Goal: Use online tool/utility: Use online tool/utility

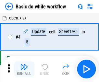
click at [24, 69] on img "button" at bounding box center [24, 67] width 8 height 8
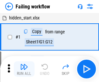
click at [24, 69] on img "button" at bounding box center [24, 67] width 8 height 8
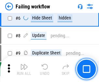
scroll to position [138, 0]
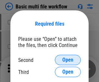
click at [68, 60] on span "Open" at bounding box center [67, 60] width 11 height 5
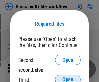
click at [68, 77] on span "Open" at bounding box center [67, 79] width 11 height 5
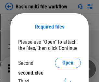
scroll to position [3, 0]
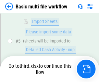
scroll to position [180, 0]
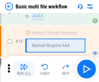
click at [24, 69] on img "button" at bounding box center [24, 67] width 8 height 8
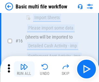
click at [24, 69] on img "button" at bounding box center [24, 67] width 8 height 8
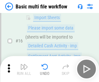
scroll to position [433, 0]
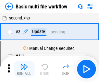
click at [24, 69] on img "button" at bounding box center [24, 67] width 8 height 8
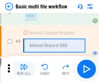
click at [24, 69] on img "button" at bounding box center [24, 67] width 8 height 8
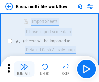
click at [24, 69] on img "button" at bounding box center [24, 67] width 8 height 8
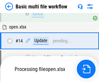
scroll to position [387, 0]
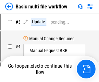
scroll to position [26, 0]
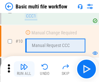
click at [24, 69] on img "button" at bounding box center [24, 67] width 8 height 8
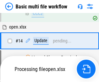
scroll to position [340, 0]
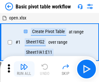
click at [24, 69] on img "button" at bounding box center [24, 67] width 8 height 8
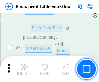
scroll to position [156, 0]
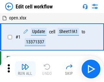
click at [24, 69] on img "button" at bounding box center [25, 67] width 8 height 8
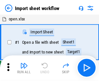
scroll to position [2, 0]
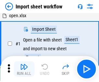
click at [24, 69] on img "button" at bounding box center [24, 67] width 8 height 8
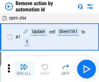
click at [24, 69] on img "button" at bounding box center [24, 67] width 8 height 8
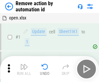
scroll to position [24, 0]
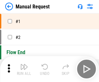
click at [24, 69] on img "button" at bounding box center [24, 67] width 8 height 8
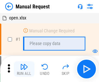
click at [24, 69] on img "button" at bounding box center [24, 67] width 8 height 8
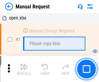
scroll to position [22, 0]
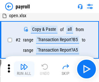
click at [24, 69] on img "button" at bounding box center [24, 67] width 8 height 8
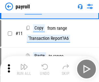
scroll to position [47, 0]
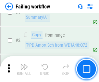
scroll to position [105, 0]
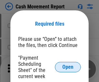
click at [68, 67] on span "Open" at bounding box center [67, 67] width 11 height 5
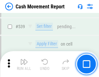
scroll to position [2888, 0]
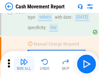
click at [24, 64] on img "button" at bounding box center [24, 62] width 8 height 8
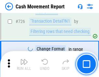
scroll to position [3395, 0]
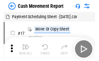
scroll to position [12, 0]
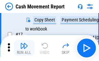
click at [24, 48] on img "button" at bounding box center [24, 46] width 8 height 8
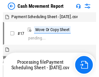
scroll to position [4, 0]
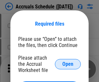
click at [68, 64] on span "Open" at bounding box center [67, 64] width 11 height 5
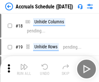
scroll to position [62, 0]
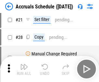
click at [24, 69] on img "button" at bounding box center [24, 67] width 8 height 8
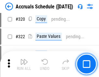
scroll to position [1211, 0]
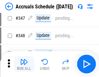
click at [24, 64] on img "button" at bounding box center [24, 62] width 8 height 8
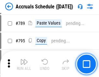
scroll to position [2734, 0]
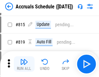
click at [24, 64] on img "button" at bounding box center [24, 62] width 8 height 8
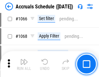
scroll to position [3812, 0]
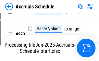
scroll to position [3218, 0]
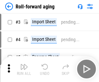
click at [24, 64] on img "button" at bounding box center [24, 67] width 8 height 8
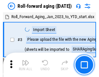
scroll to position [1, 0]
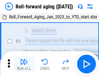
click at [24, 64] on img "button" at bounding box center [24, 62] width 8 height 8
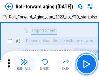
scroll to position [42, 0]
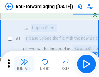
click at [24, 64] on img "button" at bounding box center [24, 62] width 8 height 8
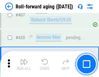
scroll to position [2257, 0]
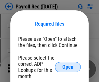
click at [68, 67] on span "Open" at bounding box center [67, 67] width 11 height 5
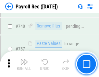
scroll to position [3852, 0]
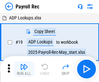
click at [24, 69] on img "button" at bounding box center [24, 67] width 8 height 8
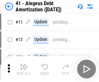
click at [24, 69] on img "button" at bounding box center [24, 67] width 8 height 8
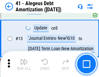
scroll to position [80, 0]
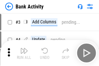
click at [24, 53] on img "button" at bounding box center [24, 51] width 8 height 8
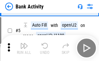
scroll to position [34, 0]
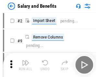
scroll to position [9, 0]
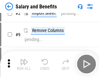
click at [24, 64] on img "button" at bounding box center [24, 62] width 8 height 8
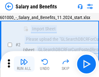
click at [24, 64] on img "button" at bounding box center [24, 62] width 8 height 8
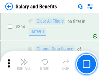
scroll to position [3065, 0]
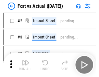
scroll to position [8, 0]
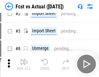
click at [24, 64] on img "button" at bounding box center [24, 62] width 8 height 8
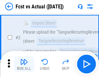
click at [24, 64] on img "button" at bounding box center [24, 62] width 8 height 8
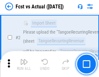
scroll to position [61, 0]
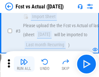
click at [24, 64] on img "button" at bounding box center [24, 62] width 8 height 8
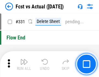
scroll to position [3115, 0]
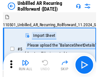
scroll to position [14, 0]
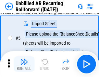
click at [24, 64] on img "button" at bounding box center [24, 62] width 8 height 8
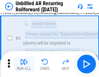
click at [24, 64] on img "button" at bounding box center [24, 62] width 8 height 8
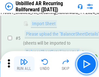
scroll to position [61, 0]
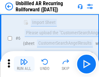
click at [24, 64] on img "button" at bounding box center [24, 62] width 8 height 8
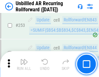
scroll to position [2211, 0]
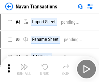
click at [24, 64] on img "button" at bounding box center [24, 67] width 8 height 8
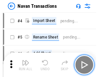
scroll to position [10, 0]
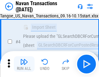
click at [24, 64] on img "button" at bounding box center [24, 62] width 8 height 8
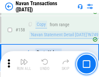
scroll to position [2110, 0]
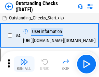
click at [24, 64] on img "button" at bounding box center [24, 62] width 8 height 8
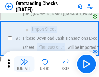
click at [24, 64] on img "button" at bounding box center [24, 62] width 8 height 8
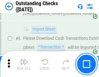
scroll to position [68, 0]
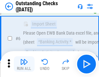
click at [24, 64] on img "button" at bounding box center [24, 62] width 8 height 8
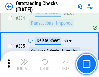
scroll to position [1976, 0]
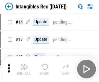
click at [24, 69] on img "button" at bounding box center [24, 67] width 8 height 8
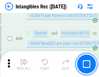
scroll to position [254, 0]
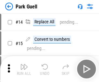
click at [24, 64] on img "button" at bounding box center [24, 67] width 8 height 8
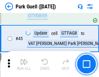
scroll to position [814, 0]
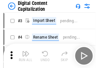
scroll to position [19, 0]
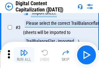
click at [24, 55] on img "button" at bounding box center [24, 52] width 8 height 8
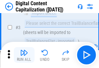
click at [24, 55] on img "button" at bounding box center [24, 52] width 8 height 8
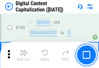
scroll to position [690, 0]
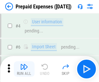
click at [24, 64] on img "button" at bounding box center [24, 67] width 8 height 8
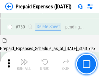
scroll to position [1804, 0]
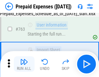
click at [24, 64] on img "button" at bounding box center [24, 62] width 8 height 8
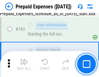
scroll to position [1842, 0]
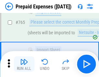
click at [24, 64] on img "button" at bounding box center [24, 62] width 8 height 8
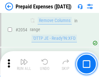
scroll to position [6803, 0]
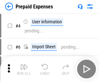
click at [24, 69] on img "button" at bounding box center [24, 67] width 8 height 8
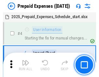
scroll to position [29, 0]
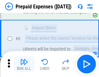
click at [24, 64] on img "button" at bounding box center [24, 62] width 8 height 8
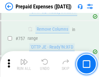
scroll to position [2319, 0]
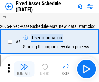
click at [24, 69] on img "button" at bounding box center [24, 67] width 8 height 8
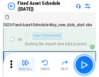
scroll to position [35, 0]
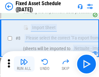
click at [24, 64] on img "button" at bounding box center [24, 62] width 8 height 8
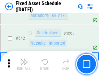
scroll to position [2320, 0]
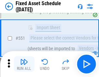
click at [24, 64] on img "button" at bounding box center [24, 62] width 8 height 8
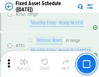
scroll to position [3173, 0]
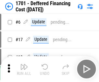
click at [24, 69] on img "button" at bounding box center [24, 67] width 8 height 8
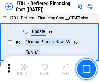
scroll to position [78, 0]
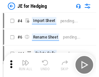
scroll to position [1, 0]
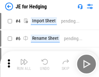
click at [24, 64] on img "button" at bounding box center [24, 62] width 8 height 8
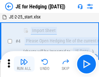
click at [24, 64] on img "button" at bounding box center [24, 62] width 8 height 8
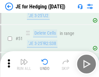
scroll to position [421, 0]
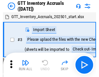
scroll to position [1, 0]
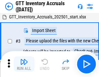
click at [24, 64] on img "button" at bounding box center [24, 62] width 8 height 8
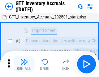
click at [24, 64] on img "button" at bounding box center [24, 62] width 8 height 8
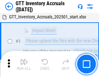
scroll to position [42, 0]
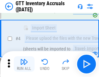
click at [24, 64] on img "button" at bounding box center [24, 62] width 8 height 8
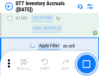
scroll to position [5314, 0]
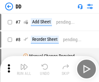
click at [24, 69] on img "button" at bounding box center [24, 67] width 8 height 8
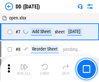
scroll to position [63, 0]
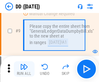
click at [24, 69] on img "button" at bounding box center [24, 67] width 8 height 8
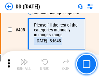
scroll to position [2912, 0]
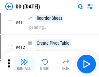
click at [24, 64] on img "button" at bounding box center [24, 62] width 8 height 8
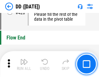
scroll to position [3115, 0]
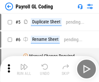
click at [24, 69] on img "button" at bounding box center [24, 67] width 8 height 8
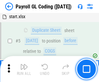
scroll to position [78, 0]
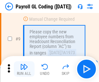
click at [24, 69] on img "button" at bounding box center [24, 67] width 8 height 8
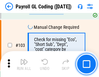
scroll to position [1527, 0]
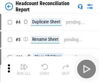
click at [24, 69] on img "button" at bounding box center [24, 67] width 8 height 8
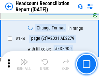
scroll to position [782, 0]
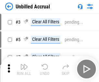
click at [24, 69] on img "button" at bounding box center [24, 67] width 8 height 8
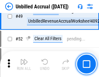
scroll to position [590, 0]
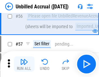
click at [24, 64] on img "button" at bounding box center [24, 62] width 8 height 8
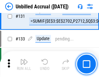
scroll to position [1939, 0]
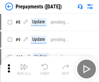
click at [24, 69] on img "button" at bounding box center [24, 67] width 8 height 8
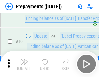
scroll to position [41, 0]
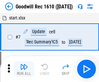
click at [24, 69] on img "button" at bounding box center [24, 67] width 8 height 8
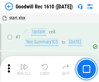
scroll to position [111, 0]
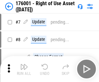
click at [24, 69] on img "button" at bounding box center [24, 67] width 8 height 8
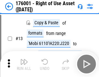
scroll to position [42, 0]
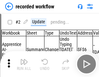
click at [24, 64] on img "button" at bounding box center [24, 62] width 8 height 8
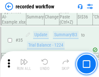
scroll to position [2034, 0]
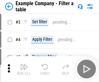
click at [24, 69] on img "button" at bounding box center [24, 67] width 8 height 8
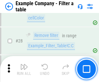
scroll to position [596, 0]
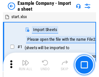
scroll to position [10, 0]
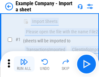
click at [24, 64] on img "button" at bounding box center [24, 62] width 8 height 8
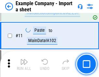
scroll to position [144, 0]
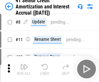
click at [24, 64] on img "button" at bounding box center [24, 67] width 8 height 8
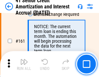
click at [24, 64] on img "button" at bounding box center [24, 62] width 8 height 8
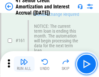
scroll to position [696, 0]
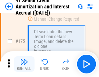
click at [24, 64] on img "button" at bounding box center [24, 62] width 8 height 8
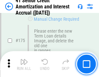
scroll to position [762, 0]
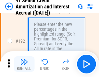
click at [24, 64] on img "button" at bounding box center [24, 62] width 8 height 8
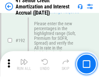
scroll to position [830, 0]
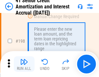
click at [24, 64] on img "button" at bounding box center [24, 62] width 8 height 8
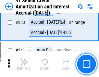
scroll to position [1663, 0]
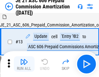
click at [24, 64] on img "button" at bounding box center [24, 62] width 8 height 8
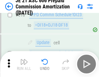
scroll to position [1215, 0]
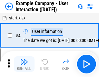
click at [24, 64] on img "button" at bounding box center [24, 62] width 8 height 8
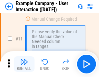
click at [24, 64] on img "button" at bounding box center [24, 62] width 8 height 8
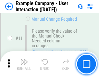
scroll to position [141, 0]
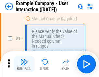
click at [24, 64] on img "button" at bounding box center [24, 62] width 8 height 8
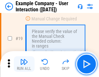
click at [24, 64] on img "button" at bounding box center [24, 62] width 8 height 8
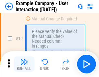
click at [24, 64] on img "button" at bounding box center [24, 62] width 8 height 8
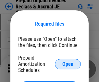
click at [68, 64] on span "Open" at bounding box center [67, 64] width 11 height 5
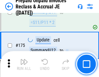
scroll to position [879, 0]
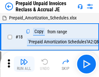
click at [24, 64] on img "button" at bounding box center [24, 62] width 8 height 8
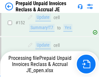
scroll to position [566, 0]
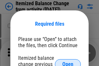
click at [68, 62] on span "Open" at bounding box center [67, 64] width 11 height 5
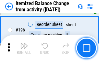
scroll to position [1253, 0]
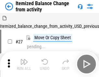
scroll to position [10, 0]
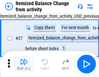
click at [24, 64] on img "button" at bounding box center [24, 62] width 8 height 8
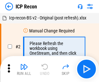
scroll to position [3, 0]
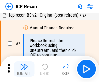
click at [24, 69] on img "button" at bounding box center [24, 67] width 8 height 8
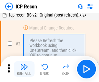
click at [24, 69] on img "button" at bounding box center [24, 67] width 8 height 8
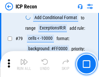
scroll to position [638, 0]
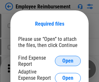
click at [68, 61] on span "Open" at bounding box center [67, 61] width 11 height 5
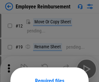
scroll to position [57, 0]
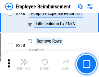
scroll to position [1769, 0]
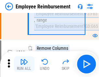
click at [24, 64] on img "button" at bounding box center [24, 62] width 8 height 8
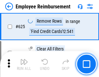
scroll to position [3897, 0]
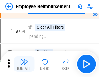
click at [24, 64] on img "button" at bounding box center [24, 62] width 8 height 8
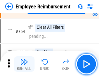
click at [24, 64] on img "button" at bounding box center [24, 62] width 8 height 8
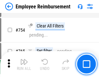
scroll to position [4566, 0]
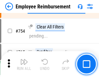
click at [24, 64] on img "button" at bounding box center [24, 62] width 8 height 8
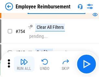
click at [24, 64] on img "button" at bounding box center [24, 62] width 8 height 8
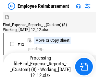
scroll to position [22, 0]
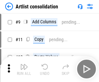
click at [24, 69] on img "button" at bounding box center [24, 67] width 8 height 8
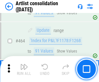
scroll to position [2850, 0]
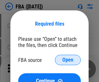
click at [68, 60] on span "Open" at bounding box center [67, 60] width 11 height 5
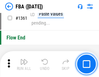
scroll to position [6989, 0]
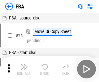
scroll to position [7, 0]
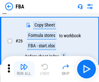
click at [24, 69] on img "button" at bounding box center [24, 67] width 8 height 8
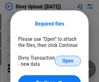
click at [68, 61] on span "Open" at bounding box center [67, 61] width 11 height 5
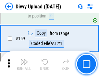
scroll to position [674, 0]
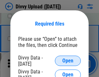
click at [68, 61] on span "Open" at bounding box center [67, 61] width 11 height 5
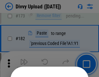
scroll to position [731, 0]
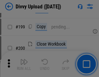
scroll to position [946, 0]
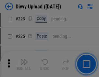
scroll to position [1299, 0]
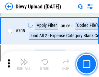
scroll to position [4452, 0]
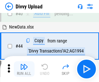
click at [24, 69] on img "button" at bounding box center [24, 67] width 8 height 8
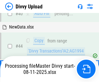
scroll to position [72, 0]
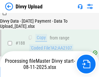
scroll to position [766, 0]
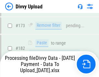
scroll to position [728, 0]
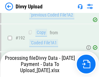
scroll to position [872, 0]
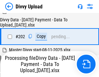
scroll to position [1053, 0]
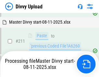
scroll to position [1258, 0]
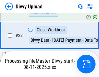
scroll to position [1446, 0]
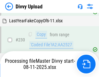
scroll to position [1615, 0]
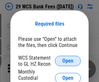
click at [68, 61] on span "Open" at bounding box center [67, 61] width 11 height 5
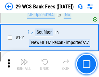
scroll to position [634, 0]
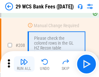
click at [24, 64] on img "button" at bounding box center [24, 62] width 8 height 8
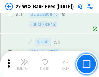
scroll to position [3274, 0]
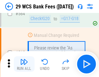
click at [24, 64] on img "button" at bounding box center [24, 62] width 8 height 8
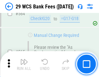
scroll to position [3520, 0]
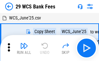
scroll to position [12, 0]
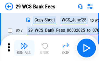
click at [24, 48] on img "button" at bounding box center [24, 46] width 8 height 8
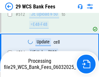
scroll to position [3475, 0]
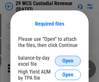
click at [68, 61] on span "Open" at bounding box center [67, 61] width 11 height 5
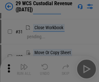
scroll to position [140, 0]
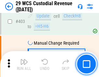
scroll to position [3014, 0]
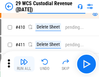
click at [24, 64] on img "button" at bounding box center [24, 62] width 8 height 8
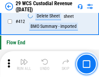
scroll to position [3108, 0]
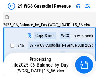
scroll to position [16, 0]
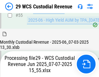
scroll to position [680, 0]
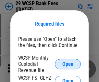
click at [68, 64] on span "Open" at bounding box center [67, 64] width 11 height 5
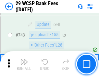
scroll to position [3280, 0]
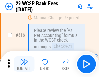
click at [24, 64] on img "button" at bounding box center [24, 62] width 8 height 8
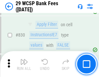
scroll to position [4129, 0]
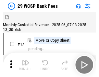
scroll to position [16, 0]
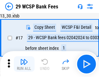
click at [24, 64] on img "button" at bounding box center [24, 62] width 8 height 8
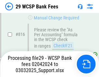
scroll to position [4002, 0]
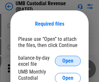
click at [68, 61] on span "Open" at bounding box center [67, 61] width 11 height 5
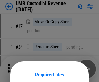
scroll to position [51, 0]
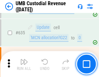
scroll to position [3406, 0]
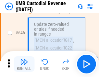
click at [24, 64] on img "button" at bounding box center [24, 62] width 8 height 8
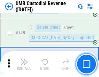
scroll to position [4015, 0]
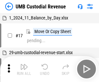
scroll to position [5, 0]
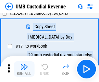
click at [24, 69] on img "button" at bounding box center [24, 67] width 8 height 8
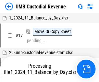
scroll to position [5, 0]
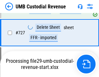
scroll to position [4000, 0]
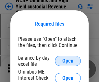
click at [68, 61] on span "Open" at bounding box center [67, 61] width 11 height 5
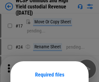
scroll to position [51, 0]
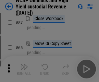
scroll to position [284, 0]
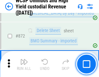
scroll to position [5508, 0]
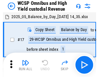
scroll to position [4, 0]
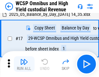
click at [24, 64] on img "button" at bounding box center [24, 62] width 8 height 8
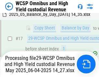
scroll to position [135, 0]
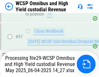
scroll to position [668, 0]
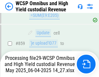
scroll to position [5465, 0]
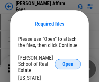
click at [68, 62] on span "Open" at bounding box center [67, 64] width 11 height 5
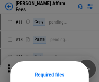
scroll to position [51, 0]
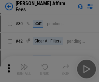
scroll to position [132, 0]
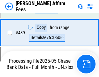
scroll to position [1699, 0]
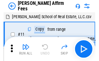
scroll to position [7, 0]
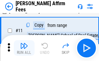
click at [24, 48] on img "button" at bounding box center [24, 46] width 8 height 8
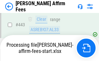
scroll to position [1707, 0]
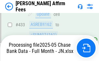
scroll to position [1707, 0]
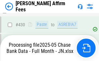
scroll to position [1707, 0]
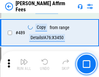
scroll to position [1699, 0]
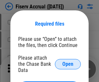
click at [68, 62] on span "Open" at bounding box center [67, 64] width 11 height 5
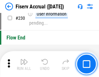
scroll to position [2062, 0]
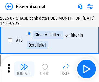
click at [24, 69] on img "button" at bounding box center [24, 67] width 8 height 8
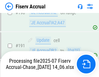
scroll to position [1711, 0]
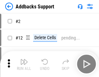
click at [24, 64] on img "button" at bounding box center [24, 62] width 8 height 8
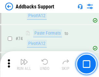
scroll to position [474, 0]
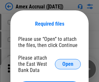
click at [68, 64] on span "Open" at bounding box center [67, 64] width 11 height 5
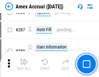
scroll to position [1782, 0]
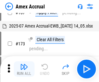
click at [24, 69] on img "button" at bounding box center [24, 67] width 8 height 8
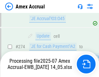
scroll to position [1940, 0]
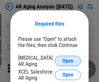
click at [68, 60] on span "Open" at bounding box center [67, 61] width 11 height 5
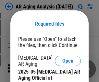
scroll to position [196, 0]
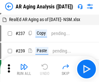
scroll to position [7, 0]
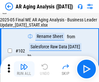
click at [24, 69] on img "button" at bounding box center [24, 67] width 8 height 8
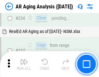
scroll to position [1009, 0]
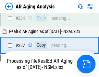
scroll to position [1001, 0]
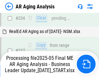
scroll to position [1001, 0]
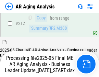
scroll to position [1001, 0]
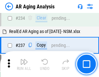
scroll to position [1001, 0]
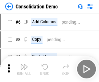
click at [24, 69] on img "button" at bounding box center [24, 67] width 8 height 8
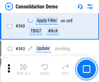
scroll to position [2181, 0]
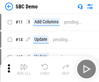
click at [24, 69] on img "button" at bounding box center [24, 67] width 8 height 8
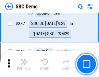
scroll to position [1712, 0]
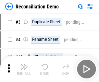
click at [24, 69] on img "button" at bounding box center [24, 67] width 8 height 8
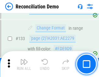
scroll to position [773, 0]
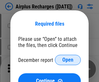
click at [68, 60] on span "Open" at bounding box center [67, 60] width 11 height 5
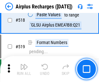
scroll to position [2801, 0]
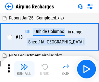
click at [24, 69] on img "button" at bounding box center [24, 67] width 8 height 8
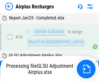
scroll to position [29, 0]
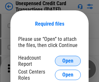
click at [68, 61] on span "Open" at bounding box center [67, 61] width 11 height 5
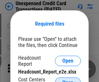
click at [68, 80] on span "Open" at bounding box center [67, 82] width 11 height 5
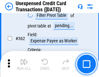
scroll to position [1674, 0]
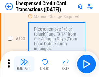
click at [24, 64] on img "button" at bounding box center [24, 62] width 8 height 8
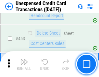
scroll to position [2220, 0]
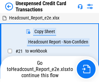
scroll to position [10, 0]
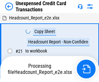
scroll to position [10, 0]
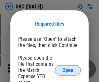
click at [68, 70] on span "Open" at bounding box center [67, 70] width 11 height 5
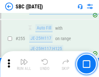
scroll to position [1272, 0]
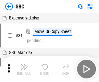
scroll to position [7, 0]
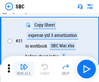
click at [24, 69] on img "button" at bounding box center [24, 67] width 8 height 8
